Goal: Task Accomplishment & Management: Complete application form

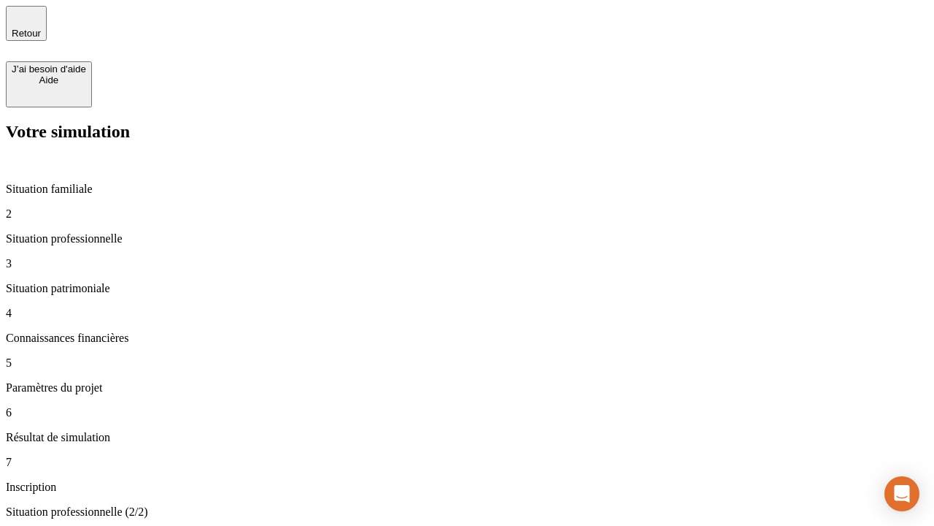
type input "70 000"
type input "1 000"
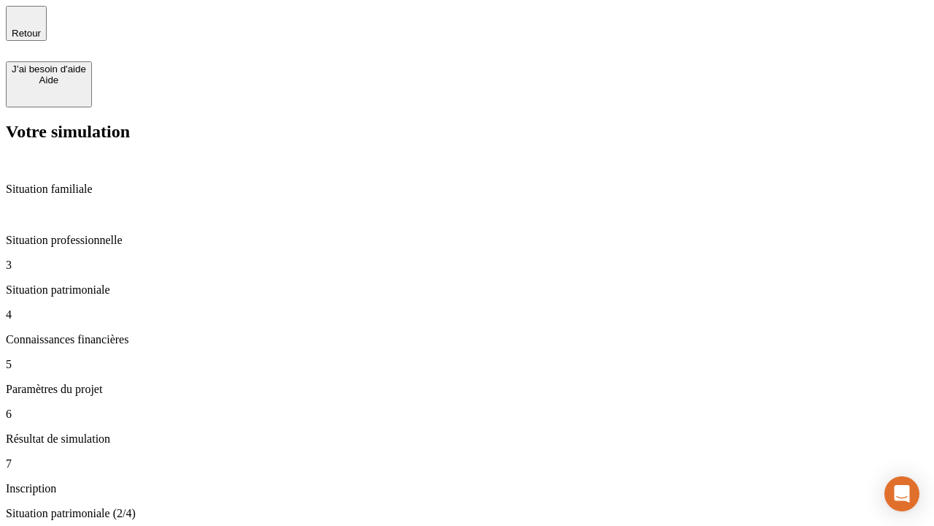
type input "800"
type input "6"
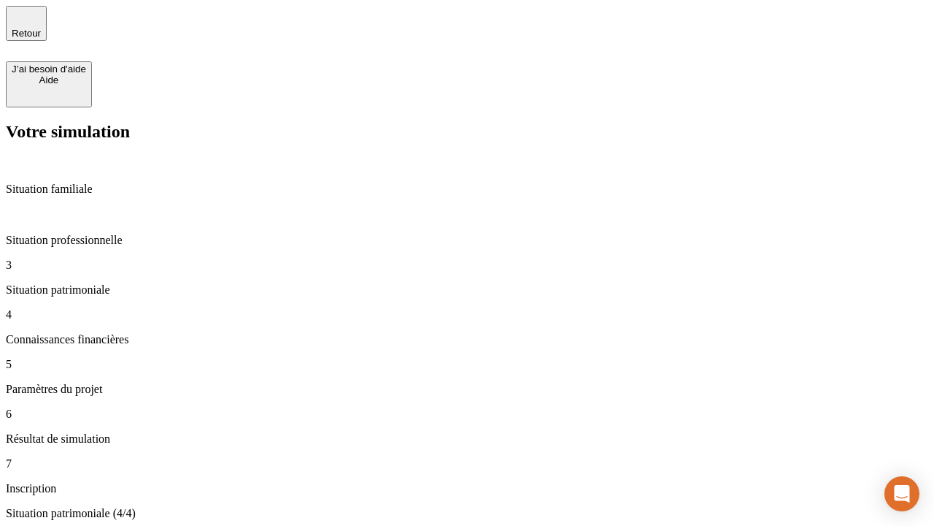
type input "400"
type input "3"
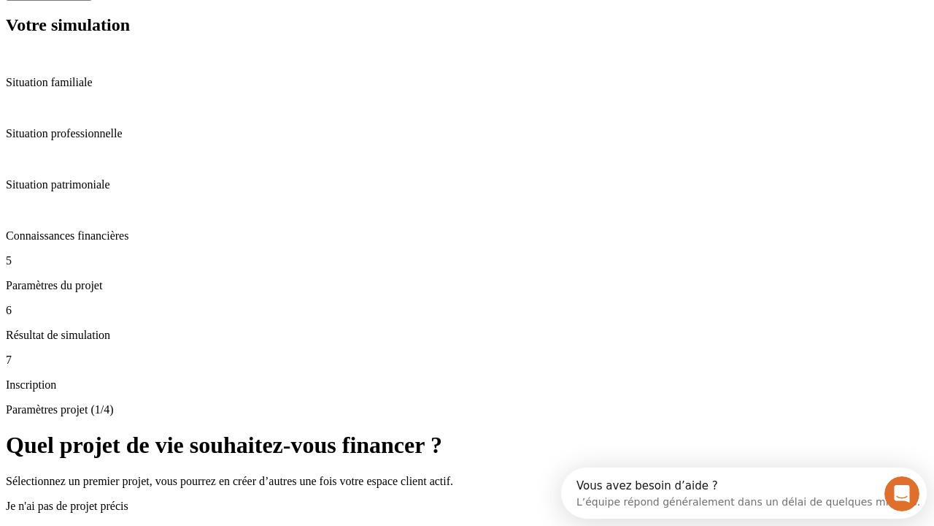
scroll to position [51, 0]
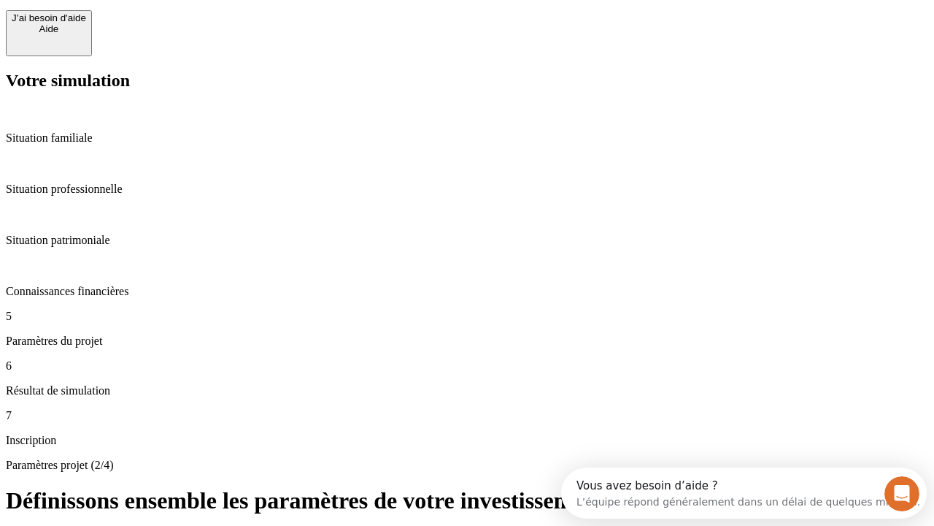
type input "35"
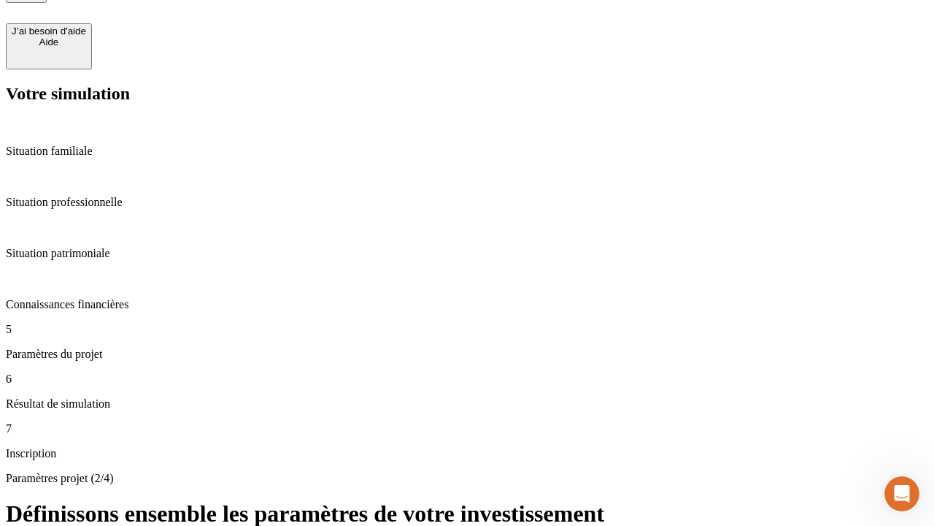
type input "500"
type input "640"
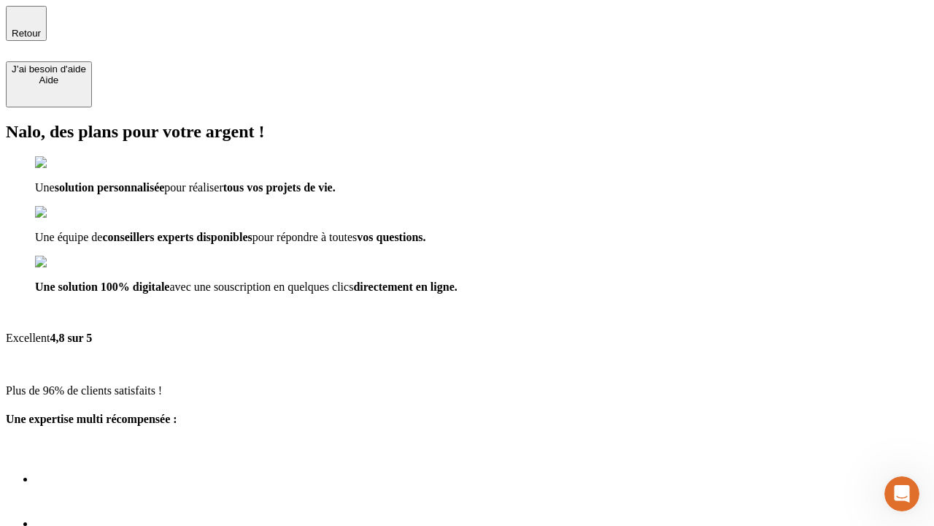
type input "[EMAIL_ADDRESS][DOMAIN_NAME]"
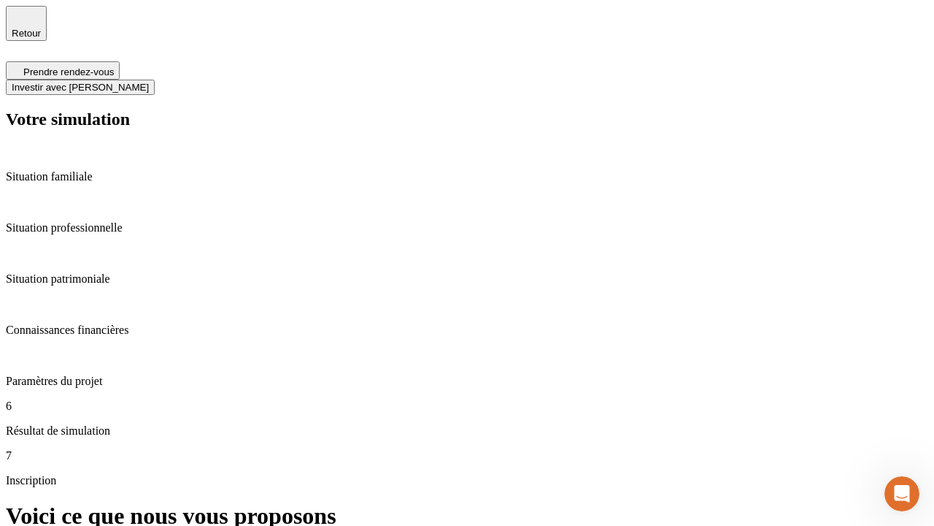
click at [149, 82] on span "Investir avec [PERSON_NAME]" at bounding box center [80, 87] width 137 height 11
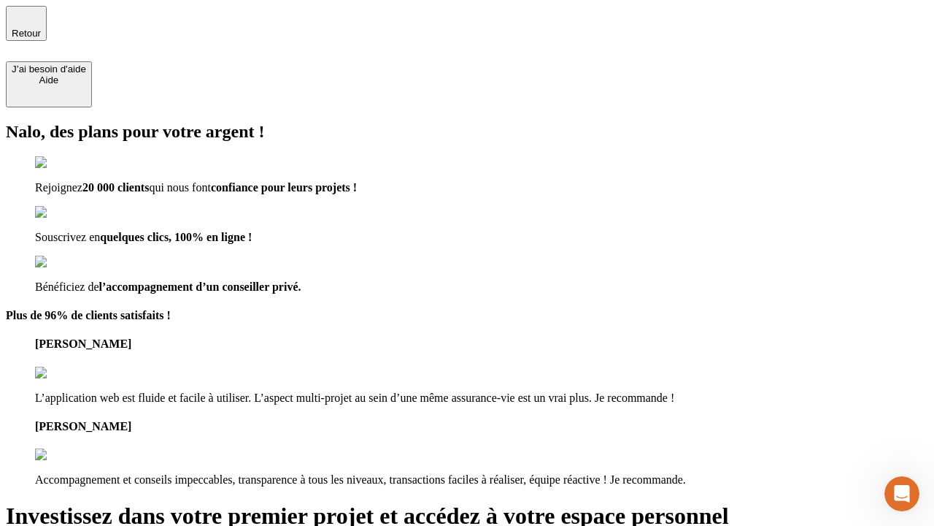
type input "abc"
